Goal: Task Accomplishment & Management: Manage account settings

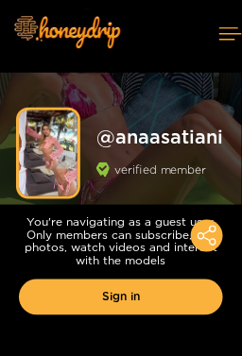
scroll to position [3, 0]
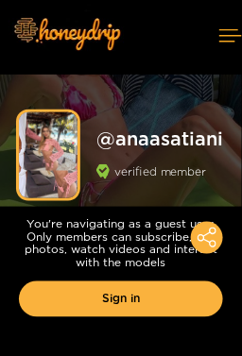
click at [140, 304] on link "Sign in" at bounding box center [121, 299] width 204 height 36
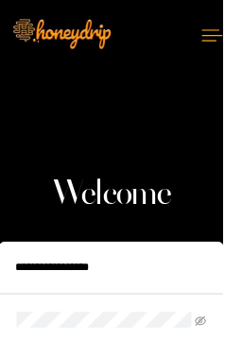
click at [46, 307] on input "text" at bounding box center [120, 290] width 245 height 57
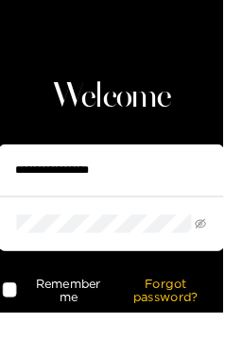
scroll to position [89, 0]
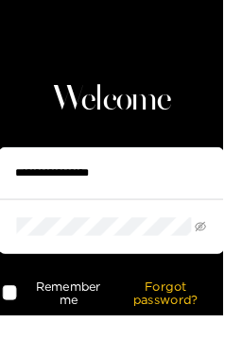
type input "**********"
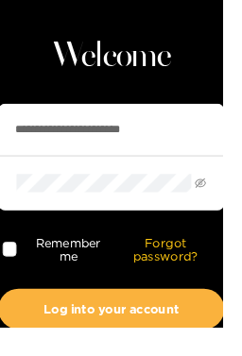
scroll to position [151, 0]
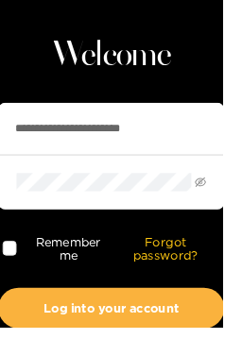
click at [140, 339] on button "Log into your account" at bounding box center [120, 335] width 245 height 44
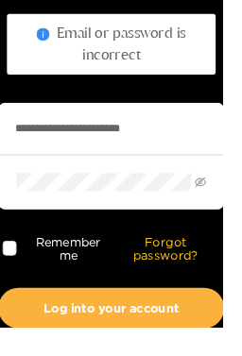
click at [17, 272] on span at bounding box center [11, 270] width 16 height 16
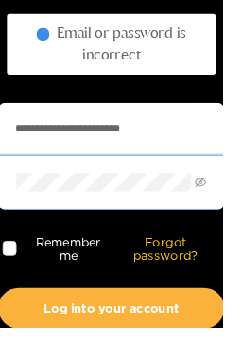
scroll to position [175, 0]
